Goal: Book appointment/travel/reservation

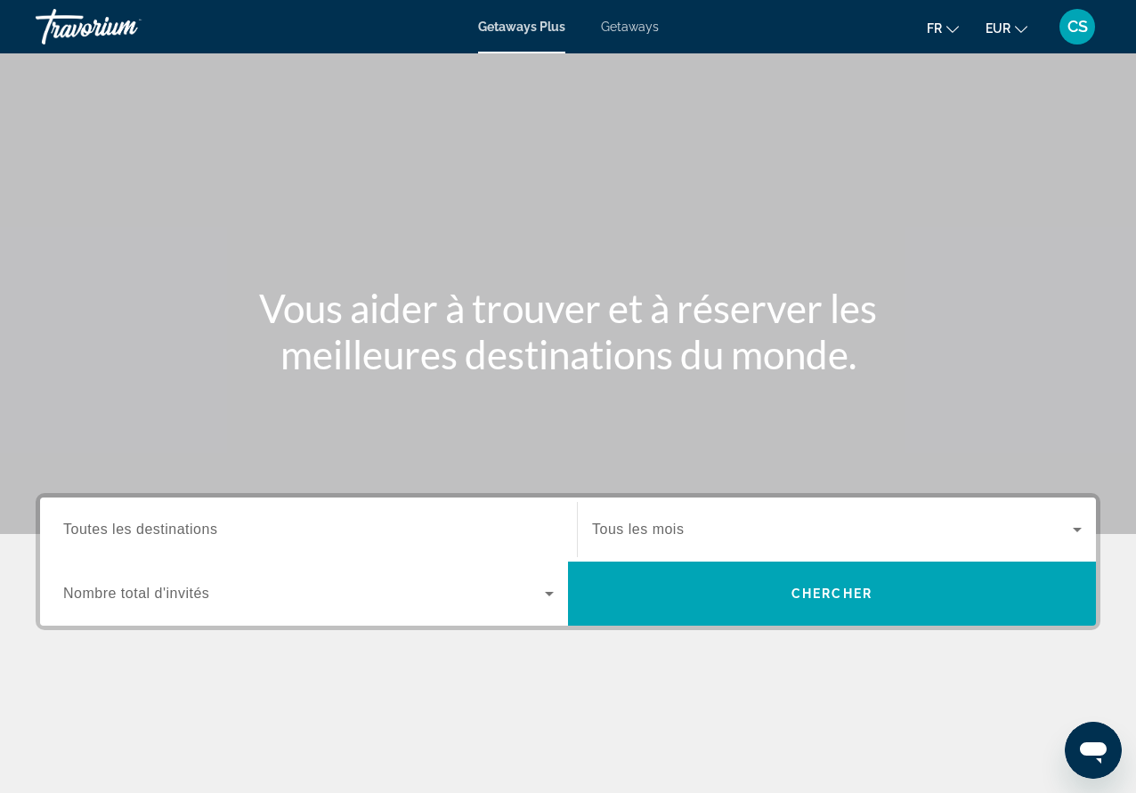
click at [357, 551] on div "Search widget" at bounding box center [308, 530] width 491 height 51
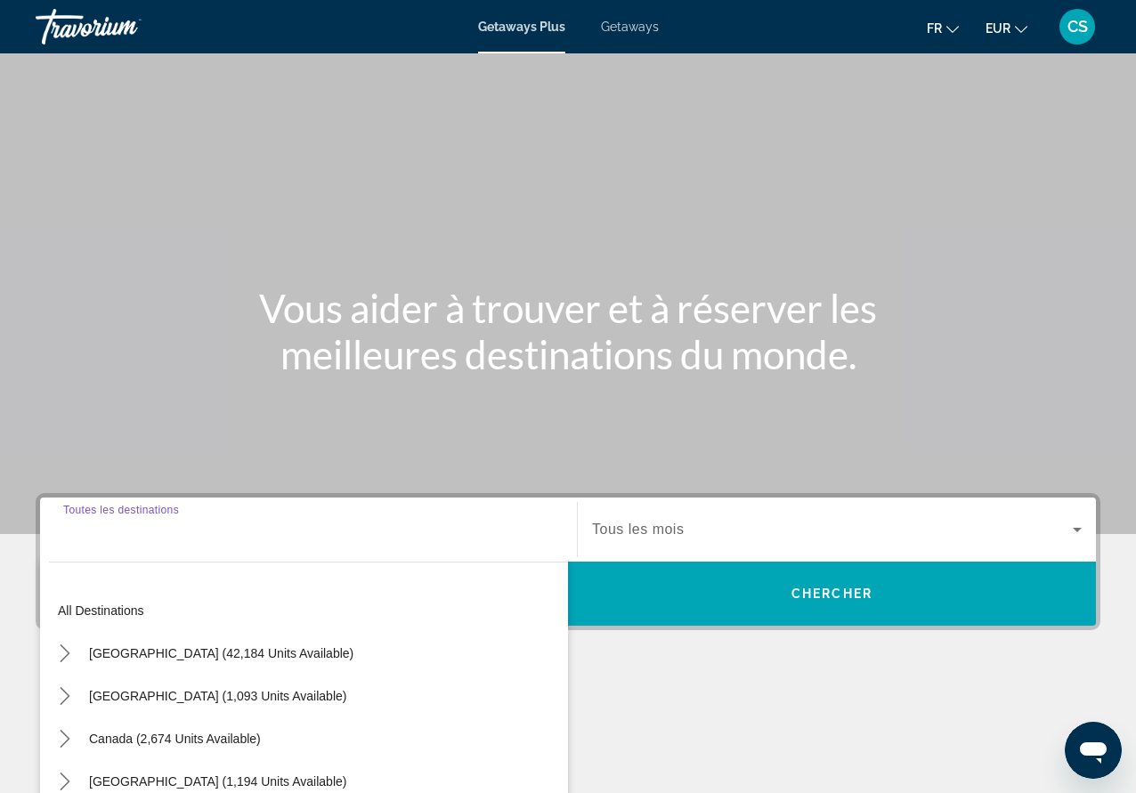
scroll to position [233, 0]
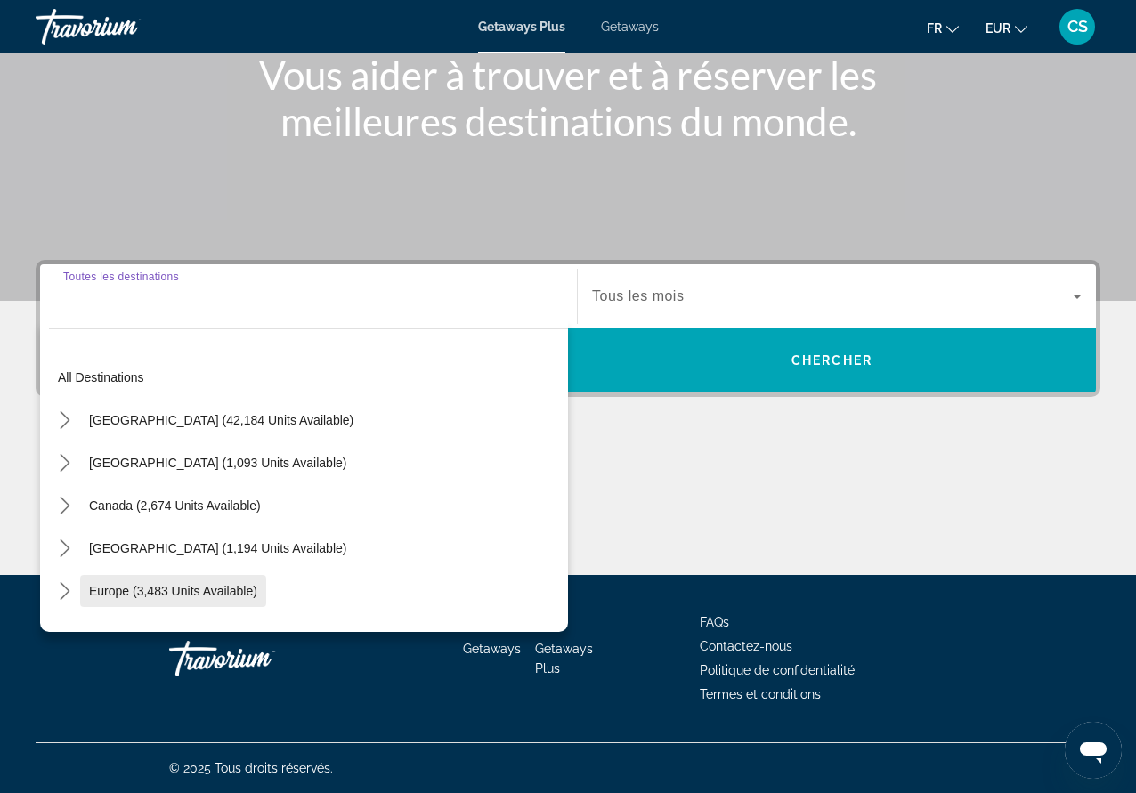
click at [241, 583] on span "Select destination: Europe (3,483 units available)" at bounding box center [173, 591] width 186 height 43
type input "**********"
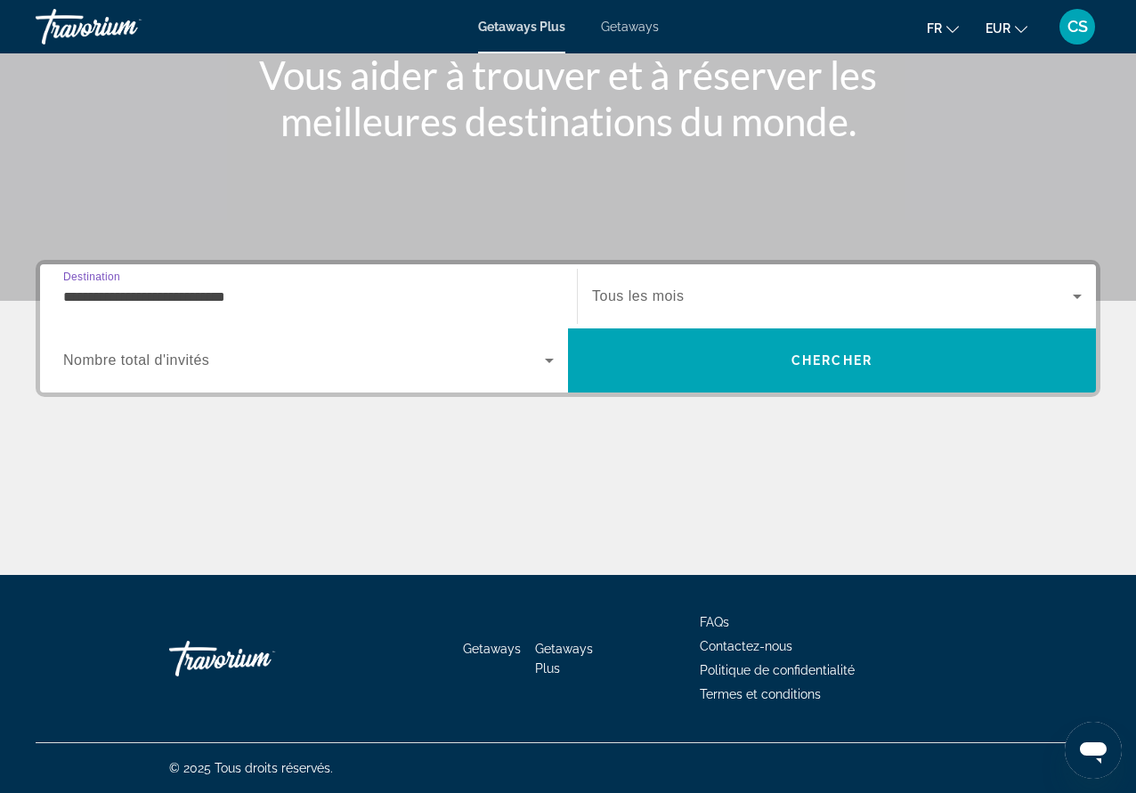
click at [845, 291] on span "Search widget" at bounding box center [832, 296] width 481 height 21
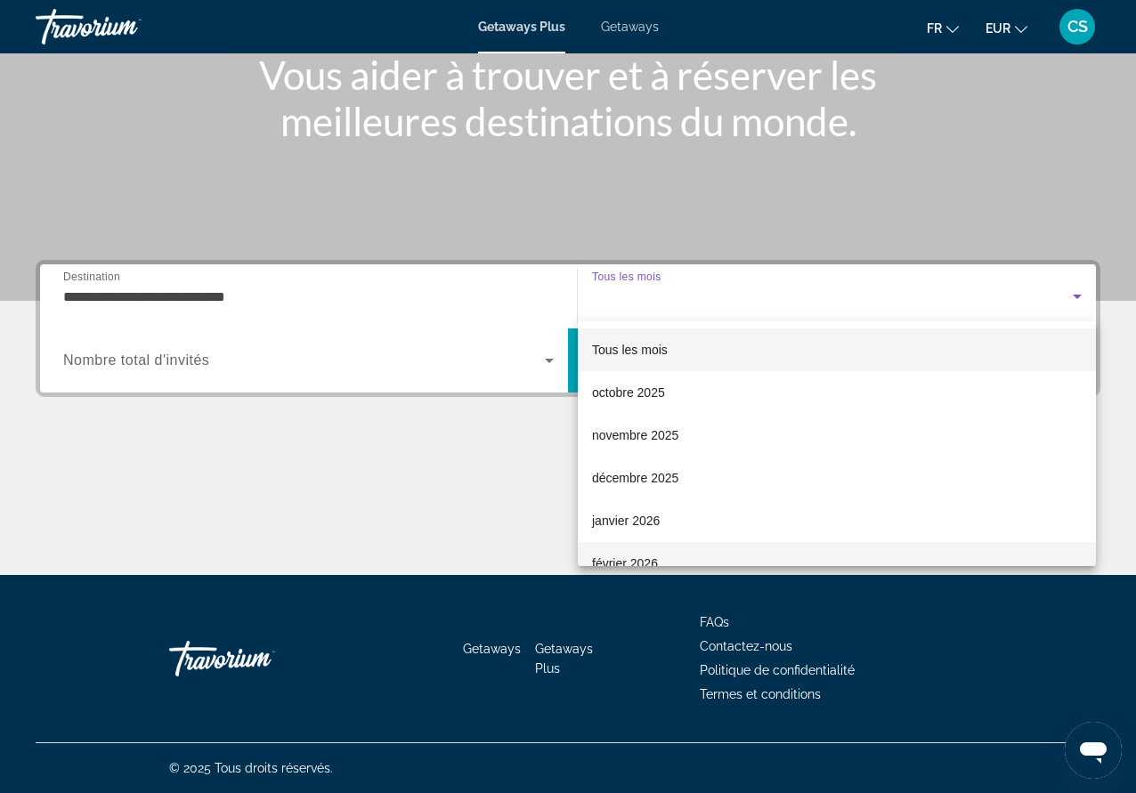
click at [649, 555] on span "février 2026" at bounding box center [625, 563] width 66 height 21
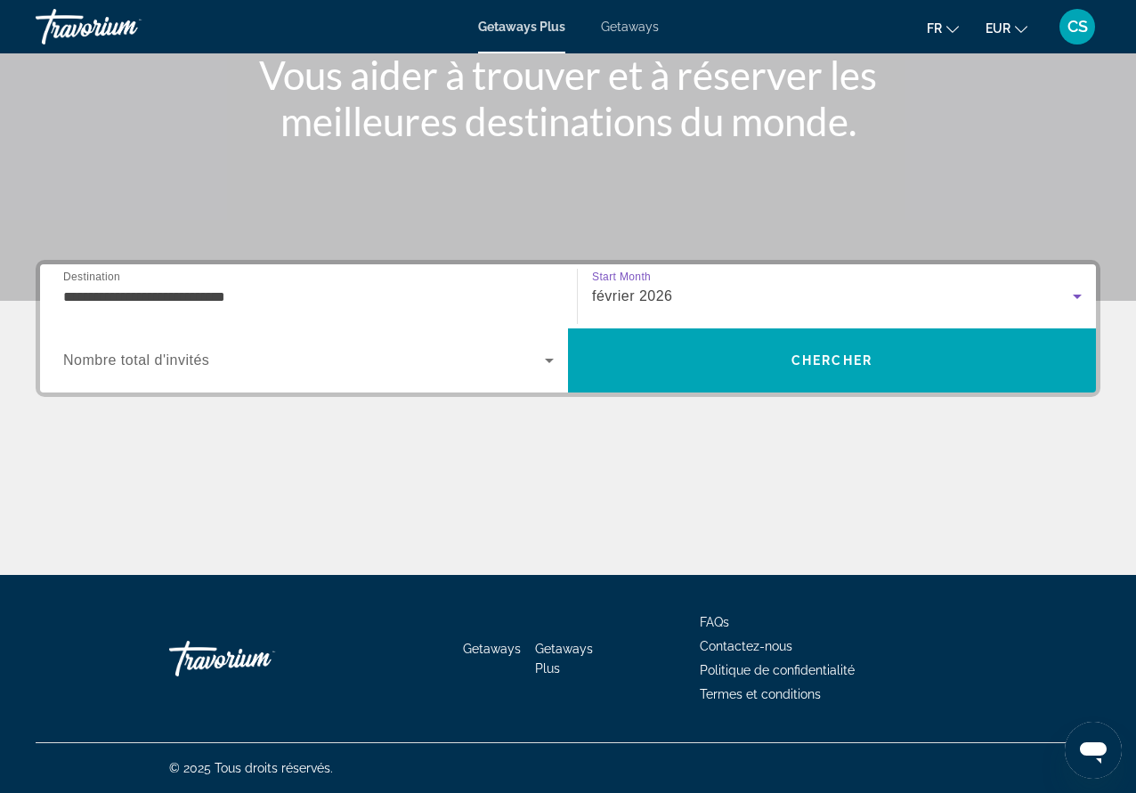
click at [346, 369] on span "Search widget" at bounding box center [304, 360] width 482 height 21
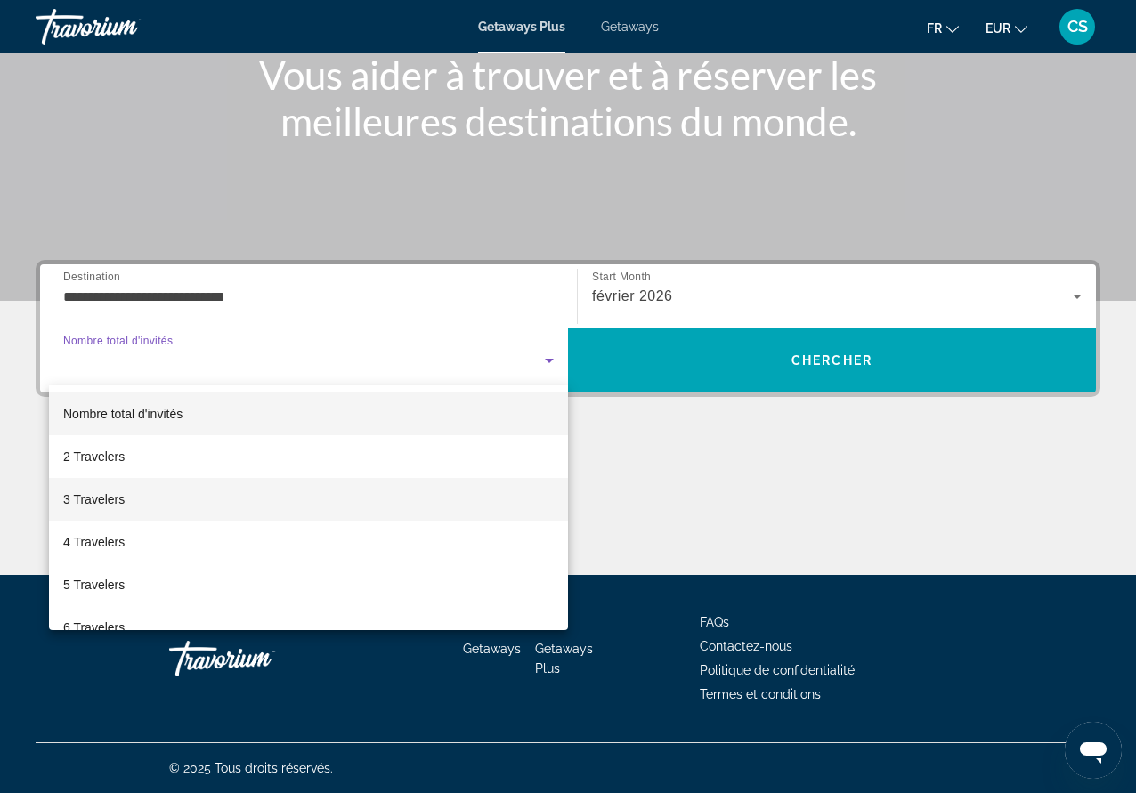
click at [97, 503] on span "3 Travelers" at bounding box center [93, 499] width 61 height 21
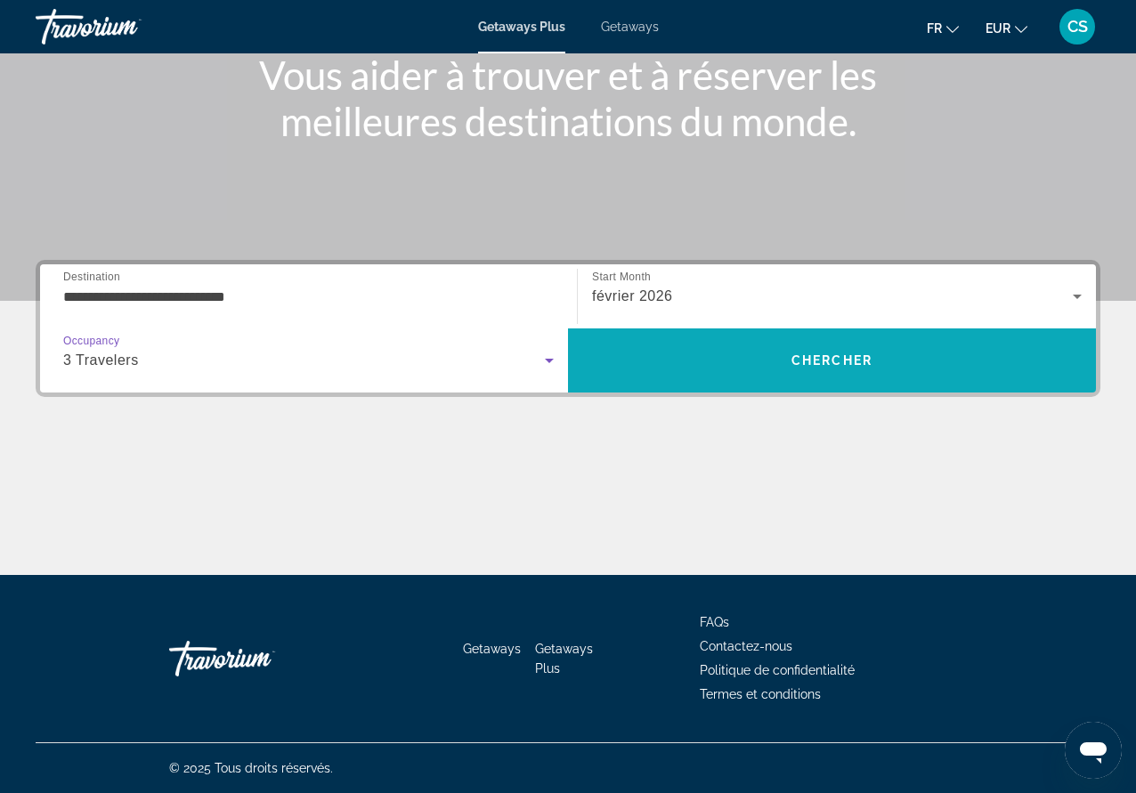
drag, startPoint x: 955, startPoint y: 339, endPoint x: 945, endPoint y: 348, distance: 13.9
click at [945, 348] on span "Search" at bounding box center [832, 360] width 528 height 43
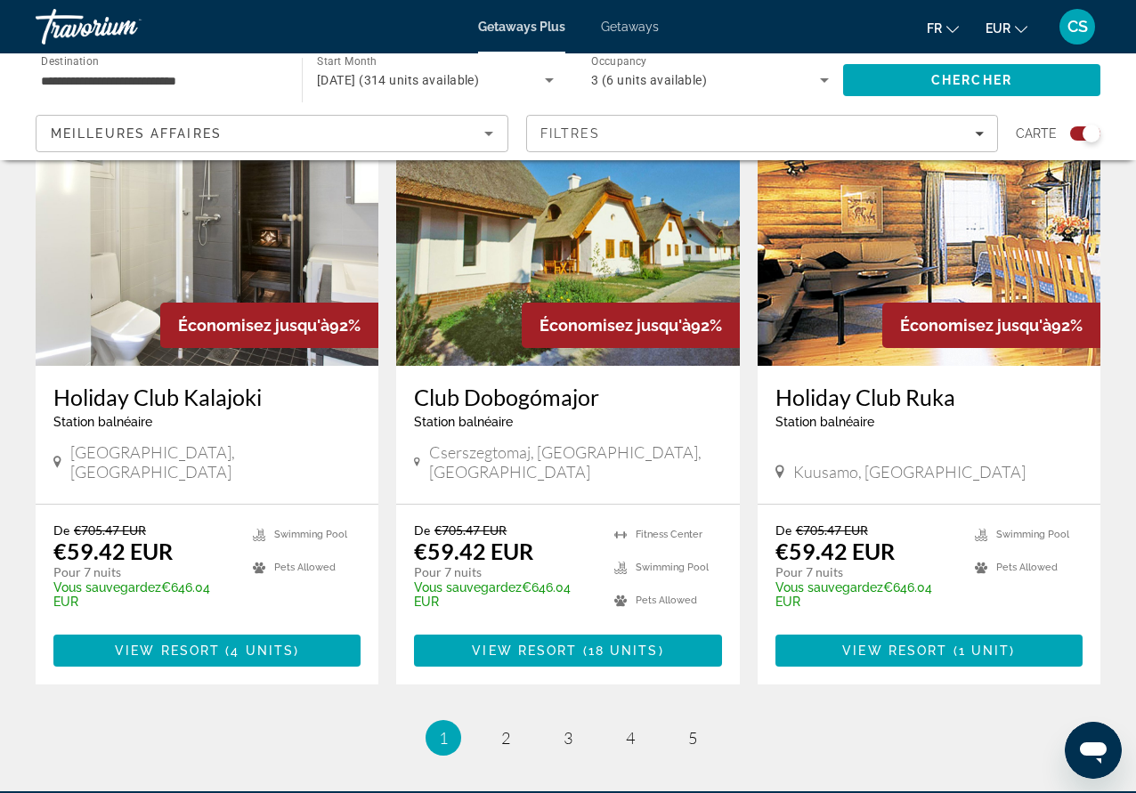
scroll to position [2671, 0]
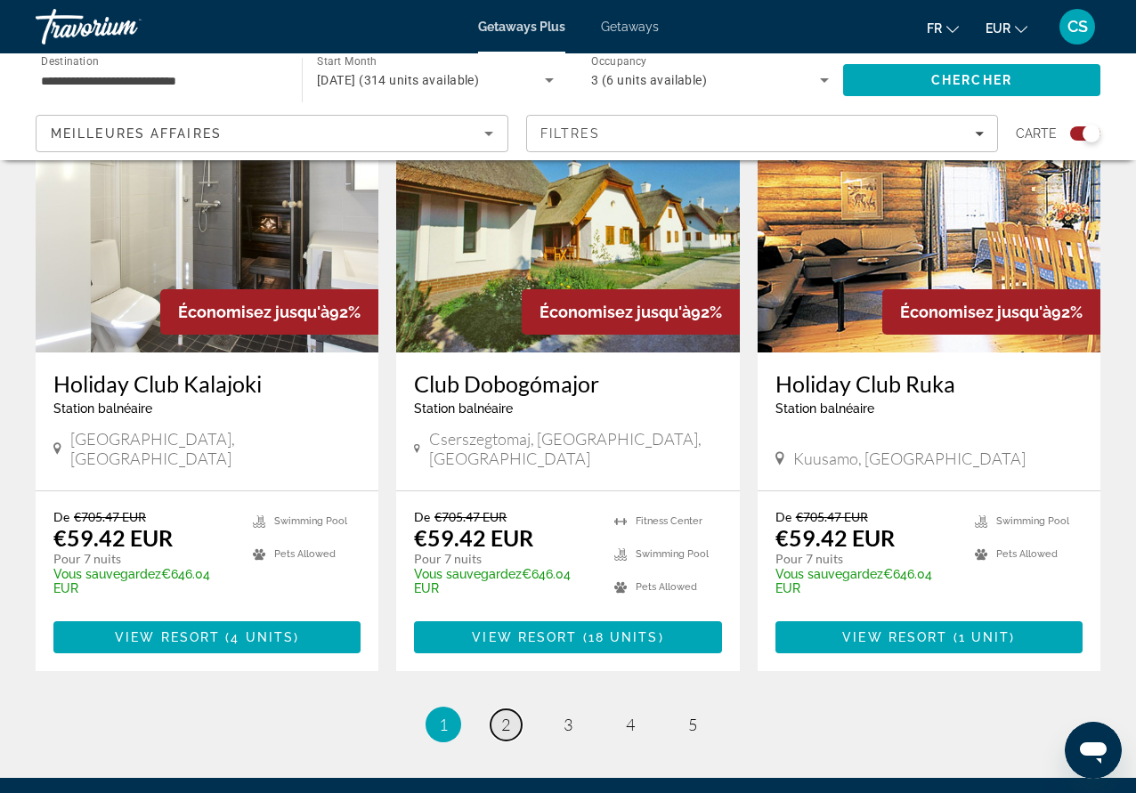
click at [508, 710] on link "page 2" at bounding box center [506, 725] width 31 height 31
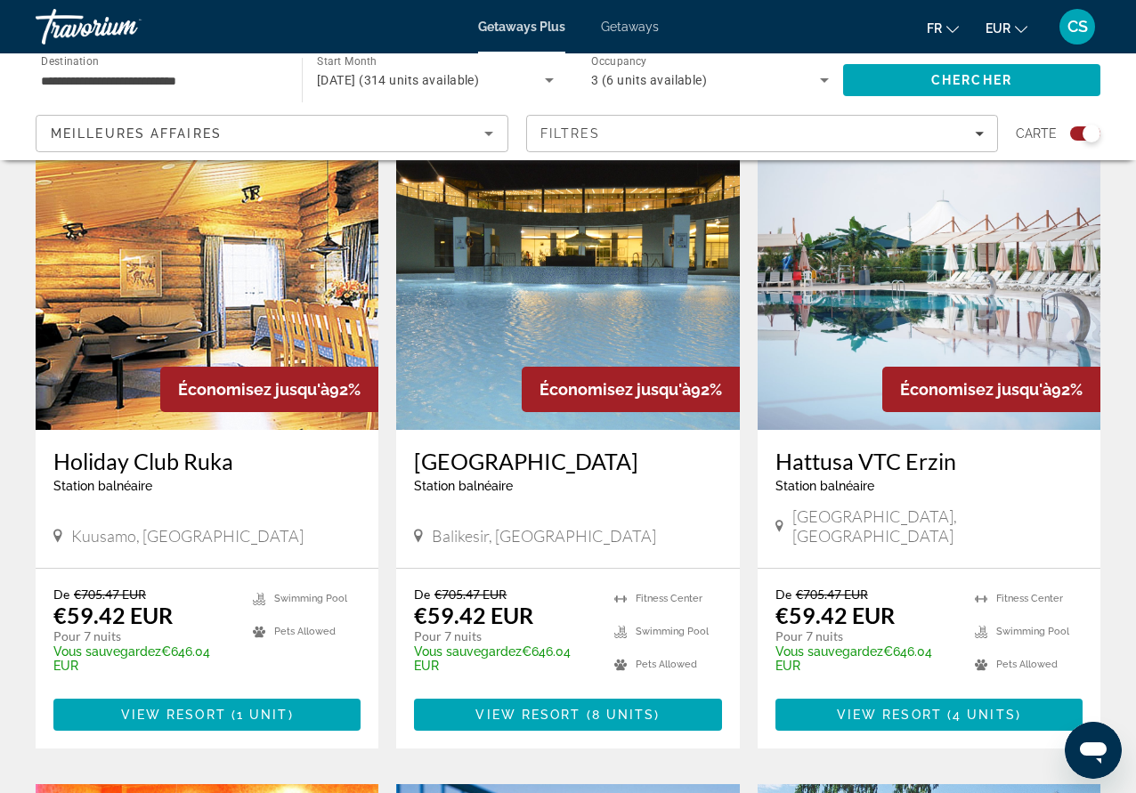
scroll to position [712, 0]
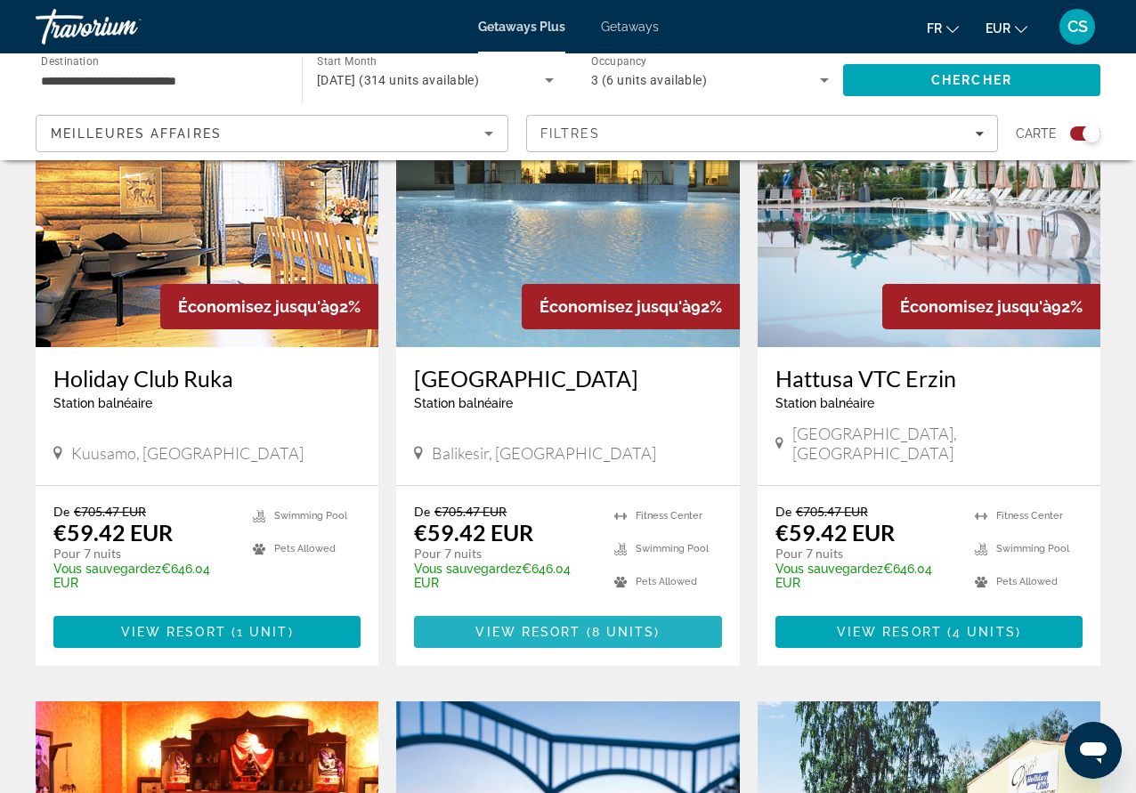
click at [626, 625] on span "8 units" at bounding box center [623, 632] width 63 height 14
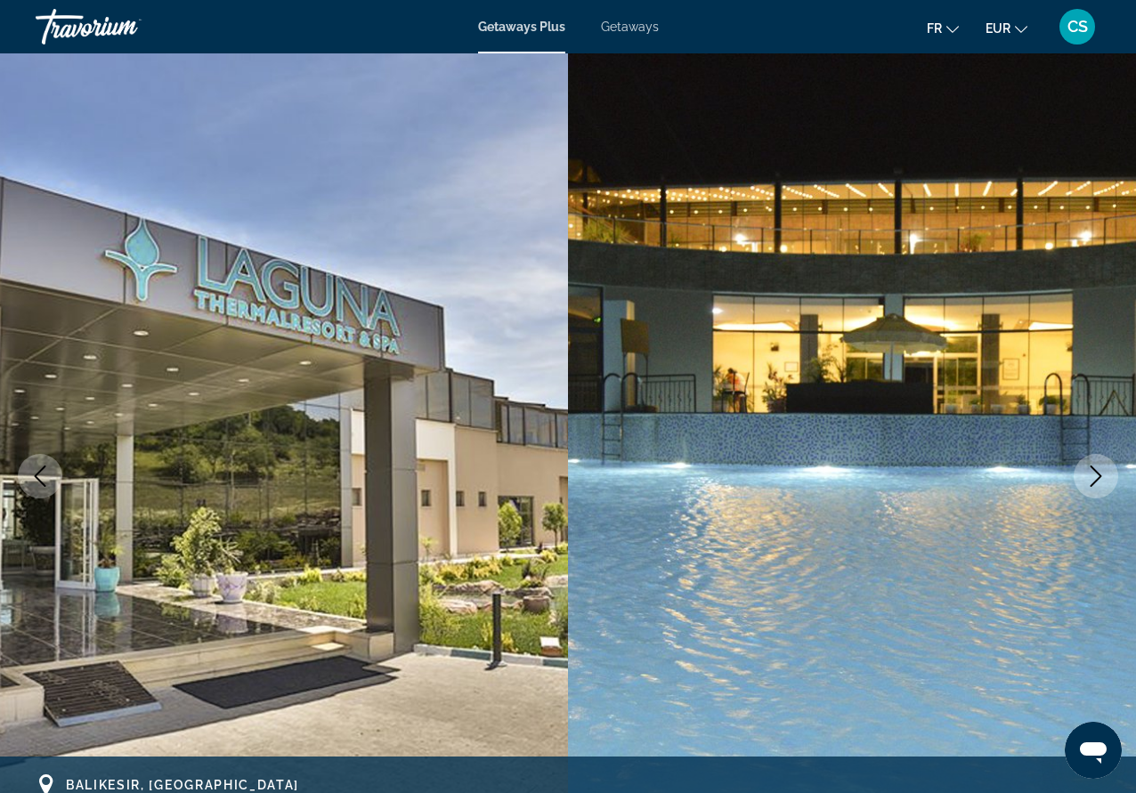
click at [1098, 465] on button "Next image" at bounding box center [1096, 476] width 45 height 45
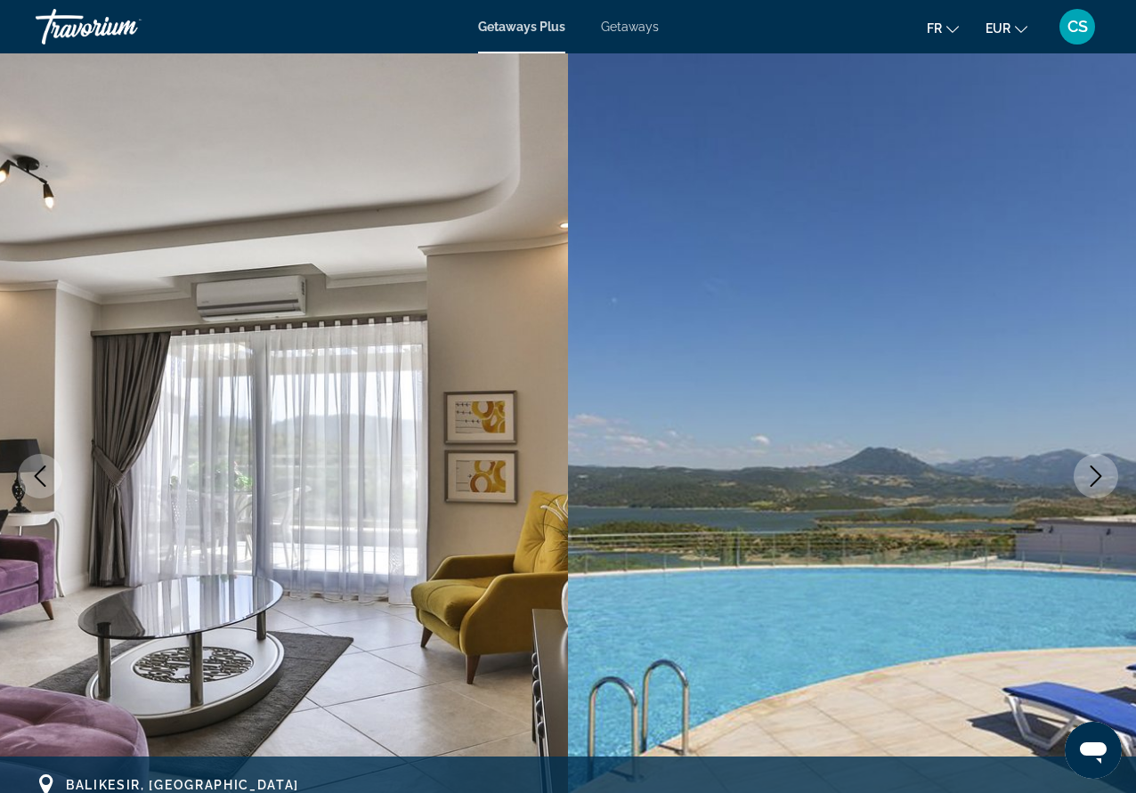
click at [1098, 465] on button "Next image" at bounding box center [1096, 476] width 45 height 45
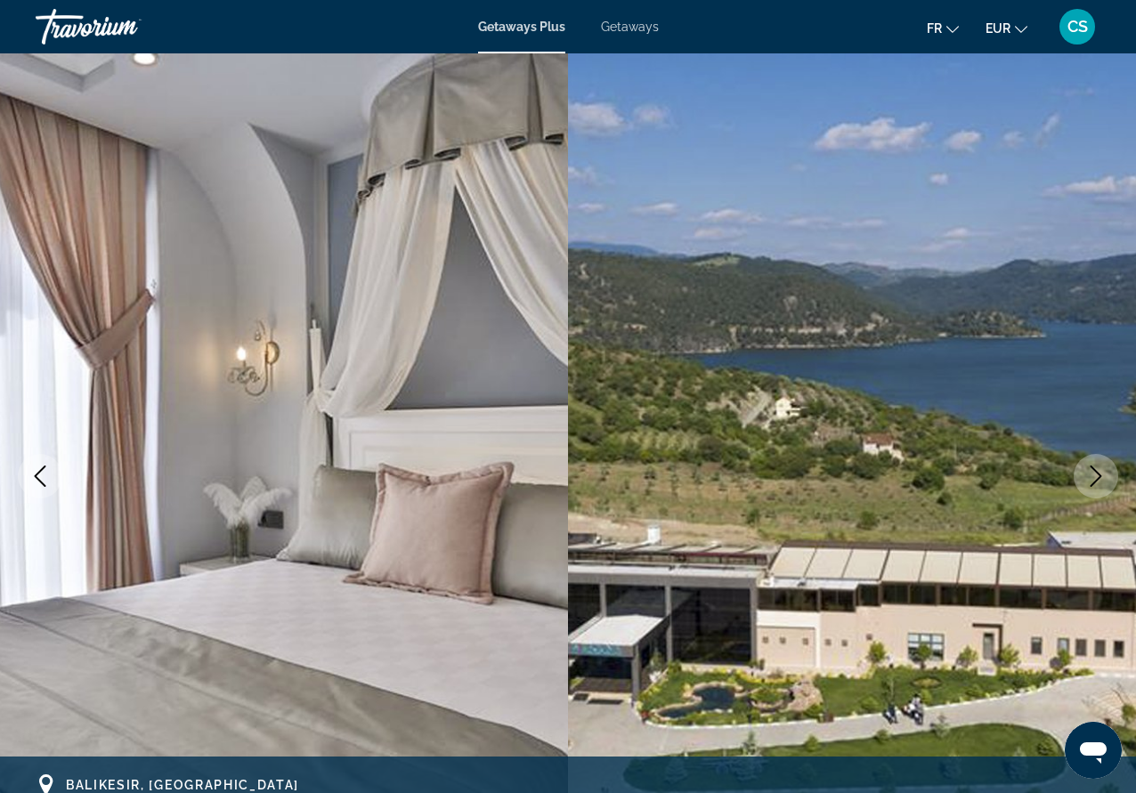
click at [1098, 465] on button "Next image" at bounding box center [1096, 476] width 45 height 45
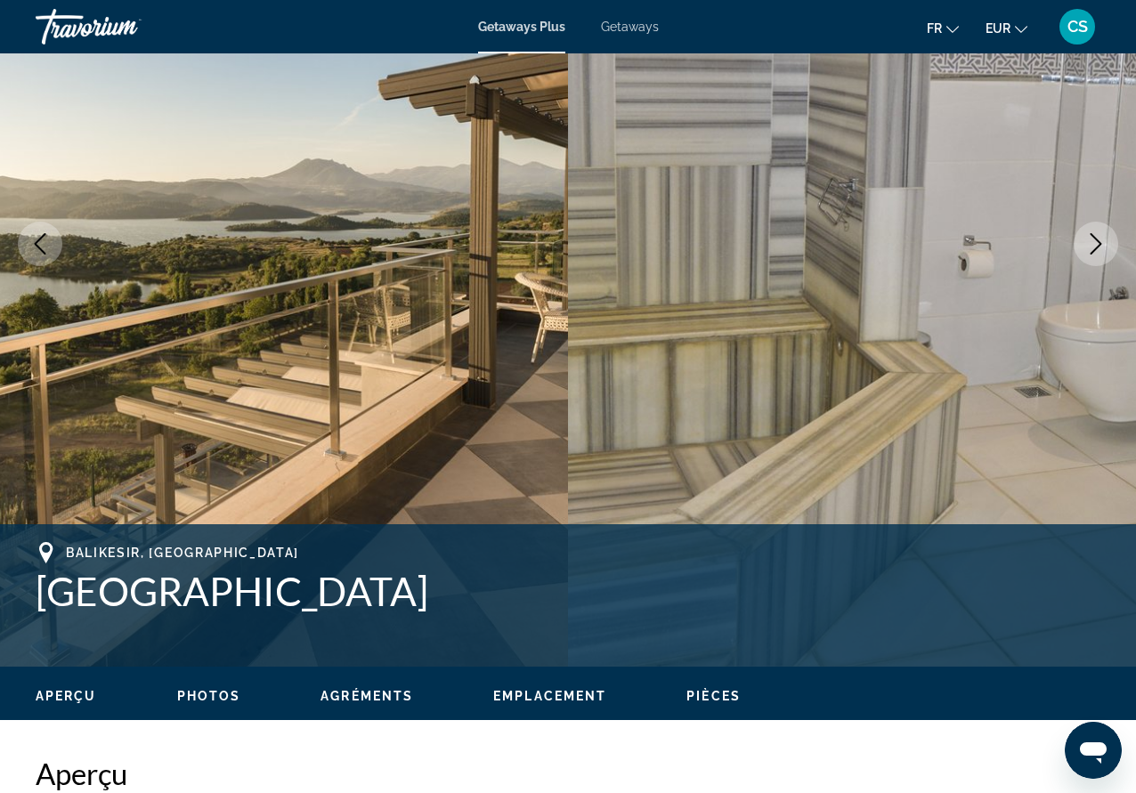
scroll to position [445, 0]
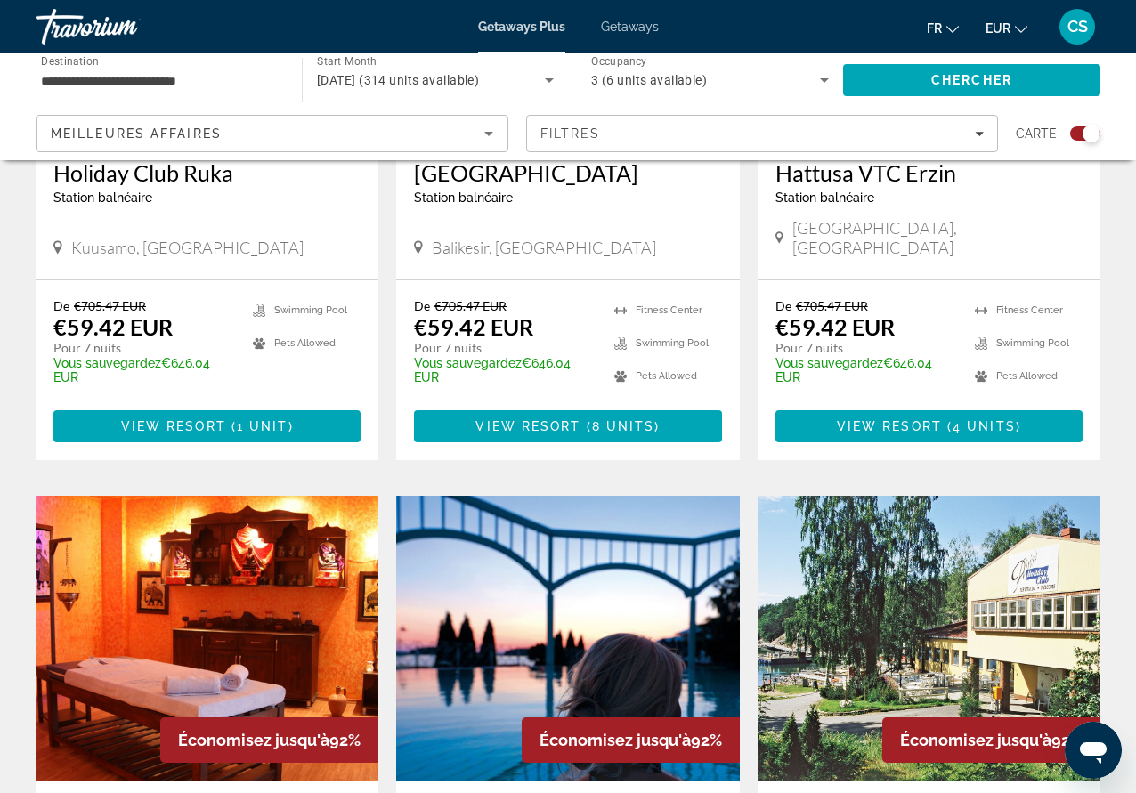
scroll to position [1247, 0]
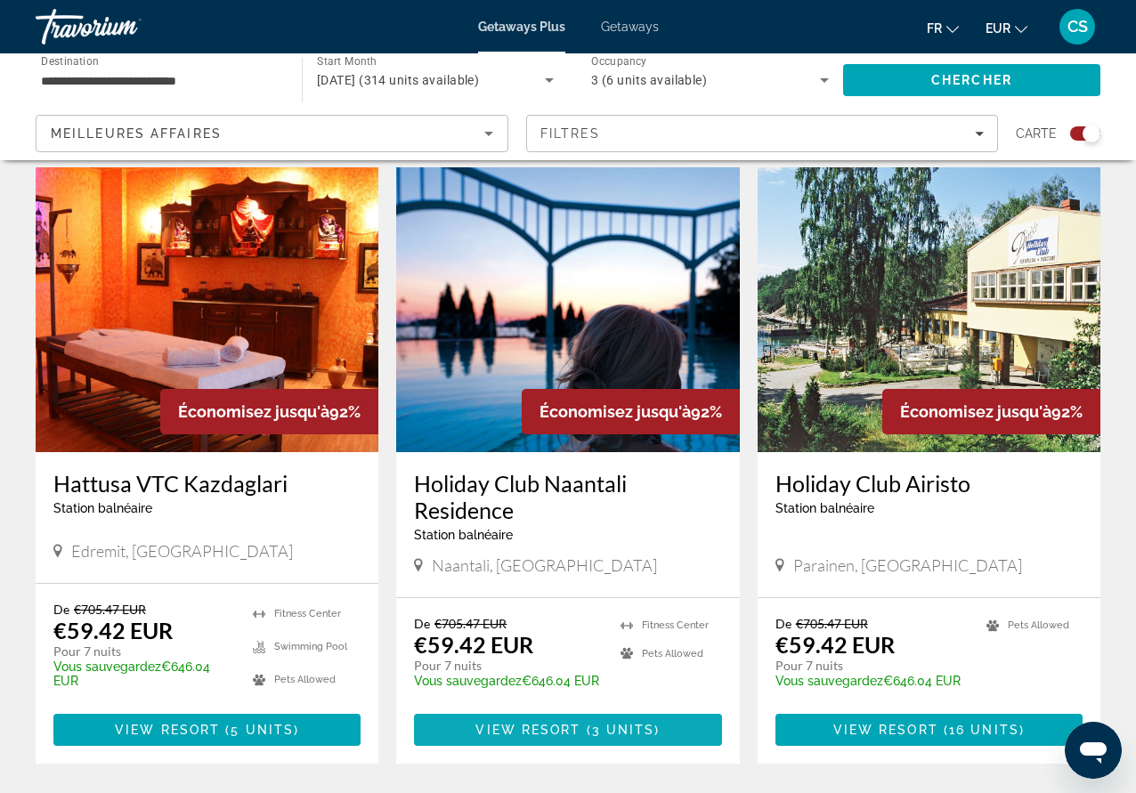
click at [500, 719] on span "Main content" at bounding box center [567, 730] width 307 height 43
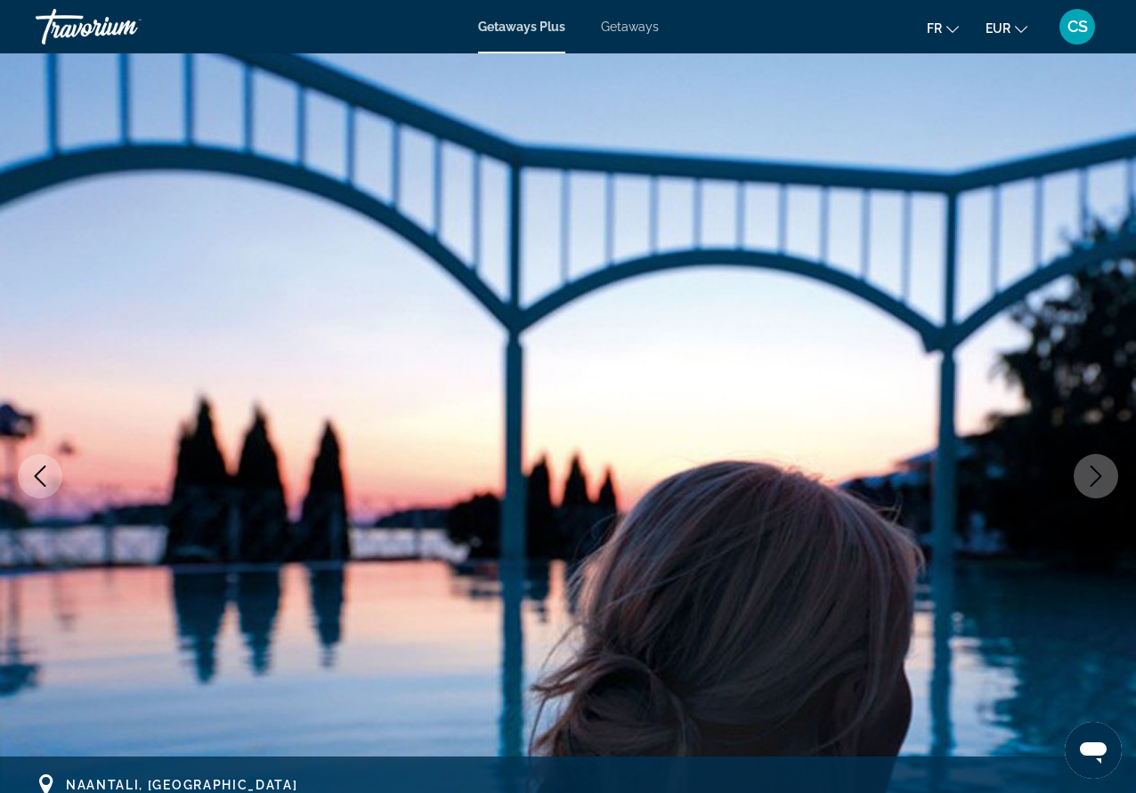
scroll to position [267, 0]
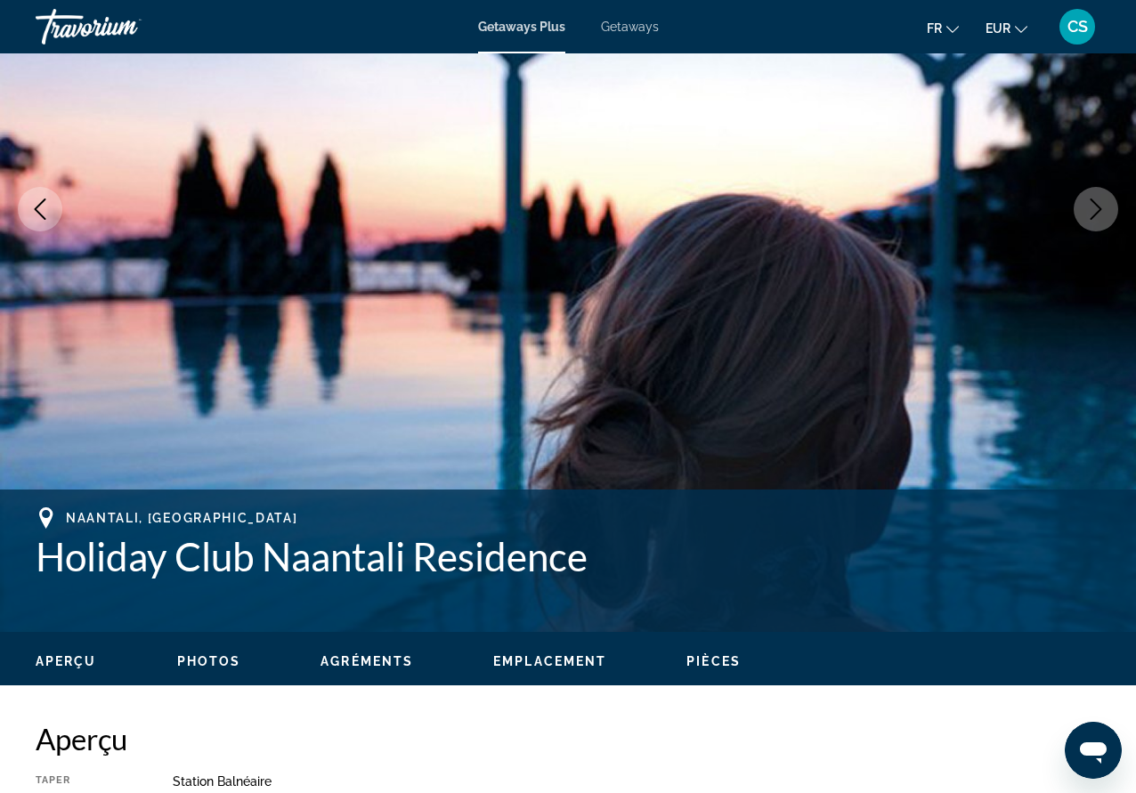
click at [1108, 219] on button "Next image" at bounding box center [1096, 209] width 45 height 45
click at [1106, 219] on button "Next image" at bounding box center [1096, 209] width 45 height 45
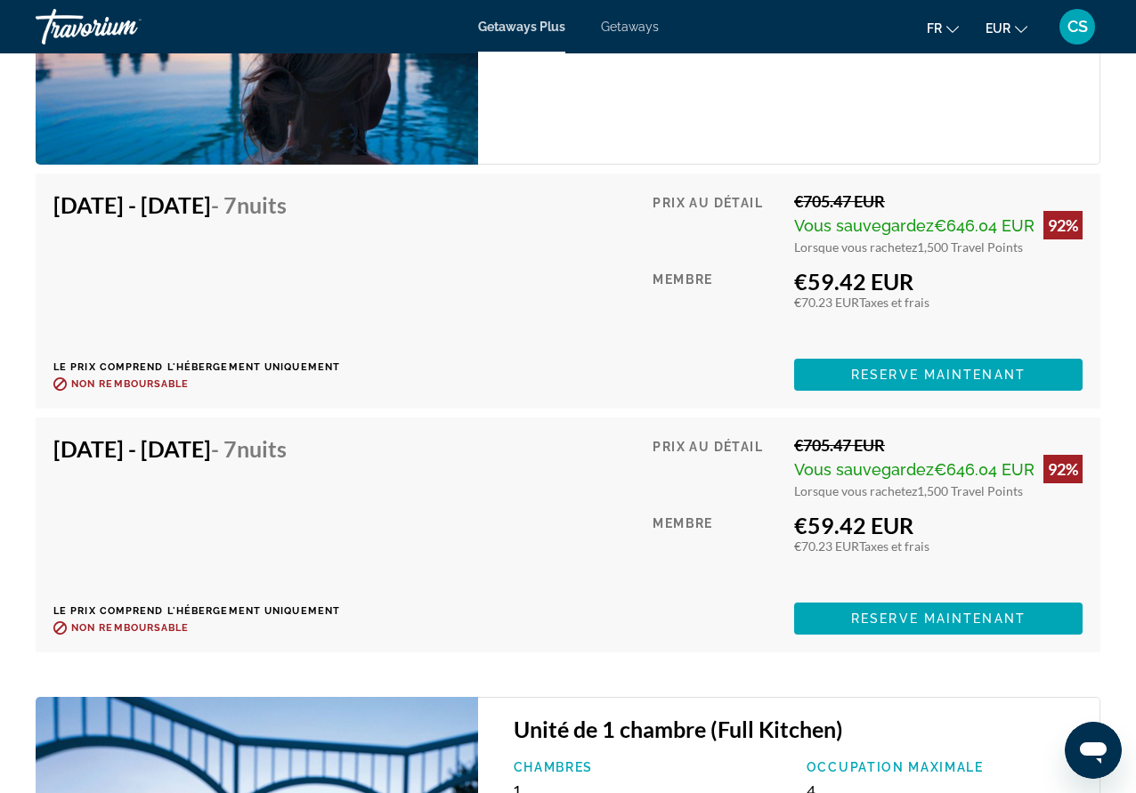
scroll to position [3027, 0]
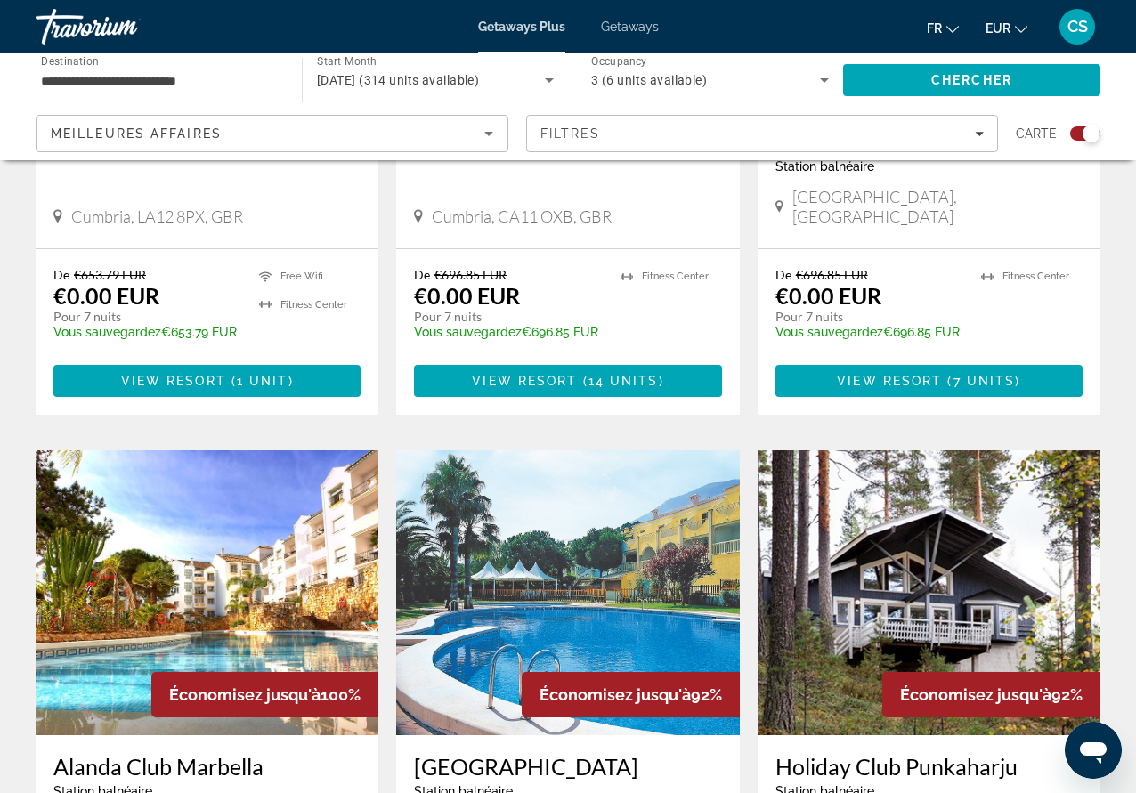
scroll to position [2048, 0]
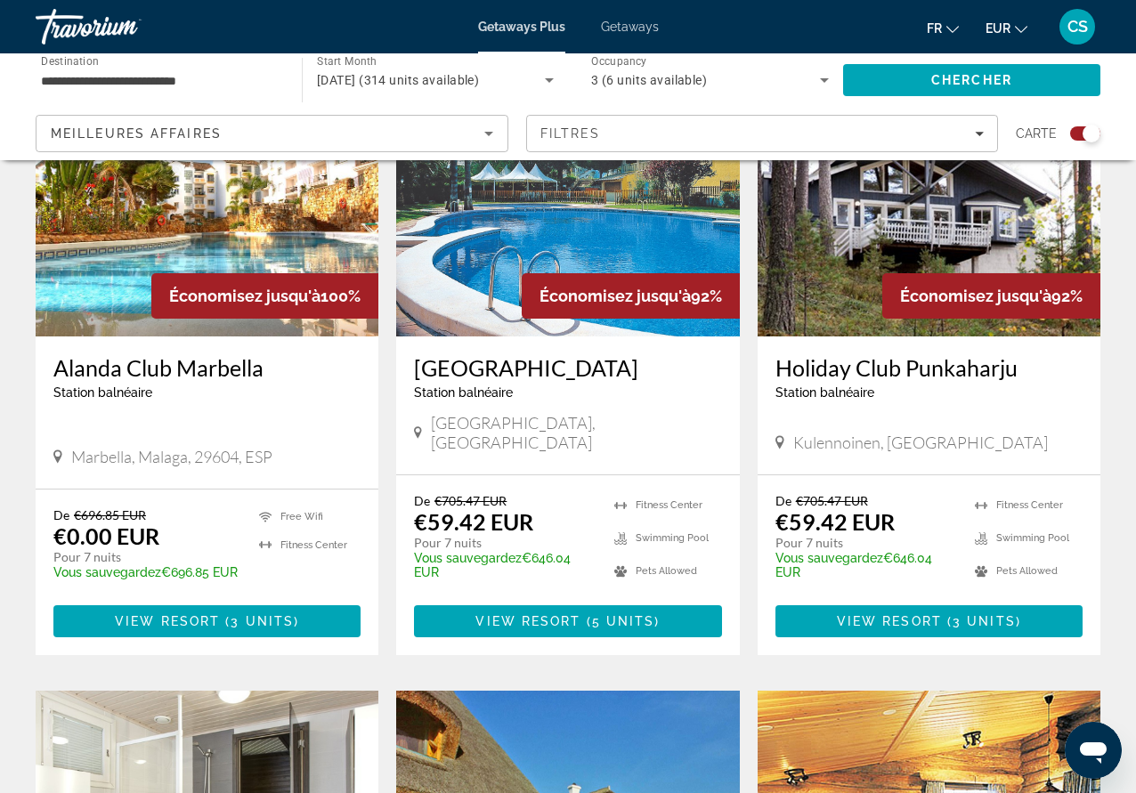
click at [644, 37] on div "Getaways Plus Getaways fr English Español Français Italiano Português русский E…" at bounding box center [568, 27] width 1136 height 46
click at [621, 23] on span "Getaways" at bounding box center [630, 27] width 58 height 14
